Goal: Check status: Check status

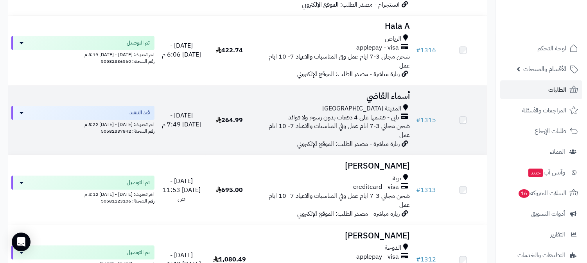
click at [174, 111] on span "[DATE] - [DATE] 7:49 م" at bounding box center [181, 120] width 39 height 18
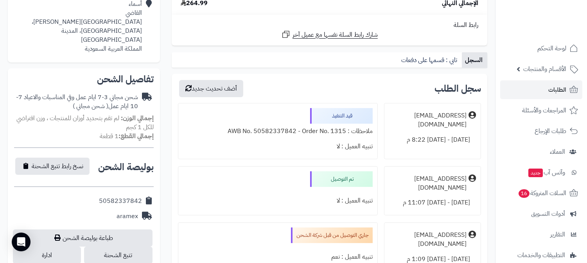
scroll to position [304, 0]
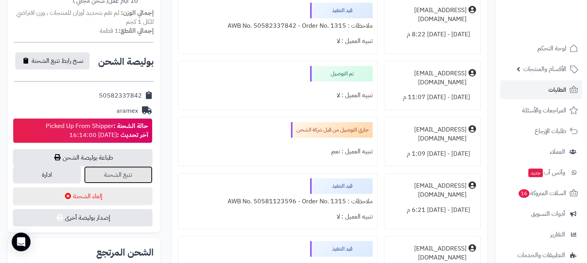
click at [107, 166] on link "تتبع الشحنة" at bounding box center [118, 174] width 68 height 17
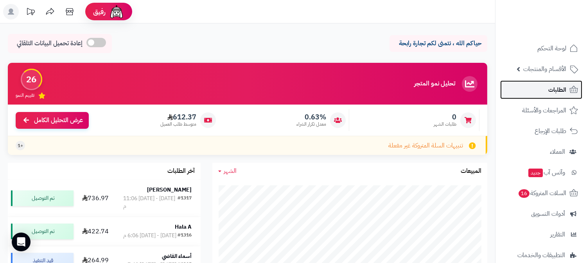
click at [526, 89] on link "الطلبات" at bounding box center [541, 90] width 82 height 19
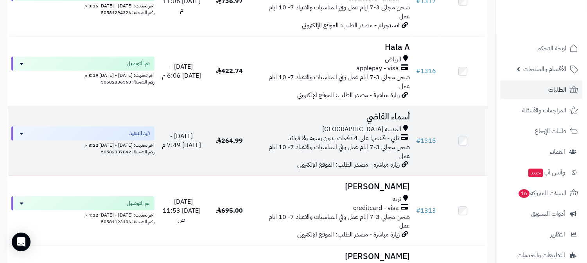
scroll to position [130, 0]
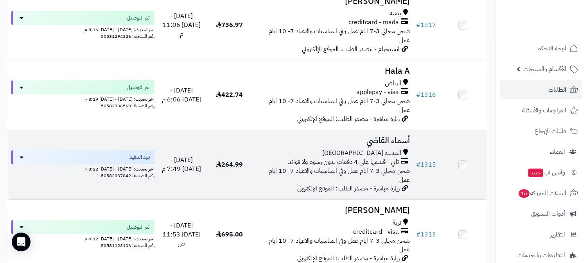
click at [246, 138] on td "264.99" at bounding box center [230, 165] width 48 height 70
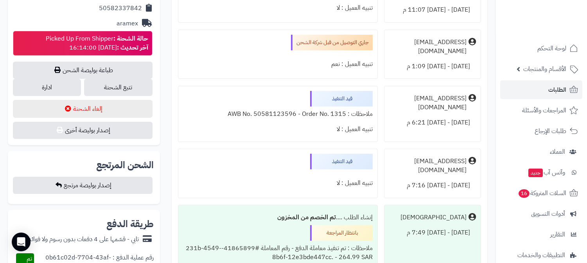
scroll to position [391, 0]
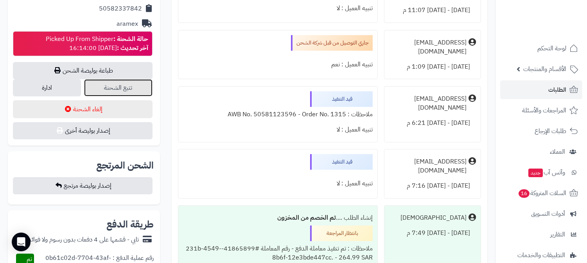
click at [126, 83] on link "تتبع الشحنة" at bounding box center [118, 87] width 68 height 17
